Goal: Information Seeking & Learning: Learn about a topic

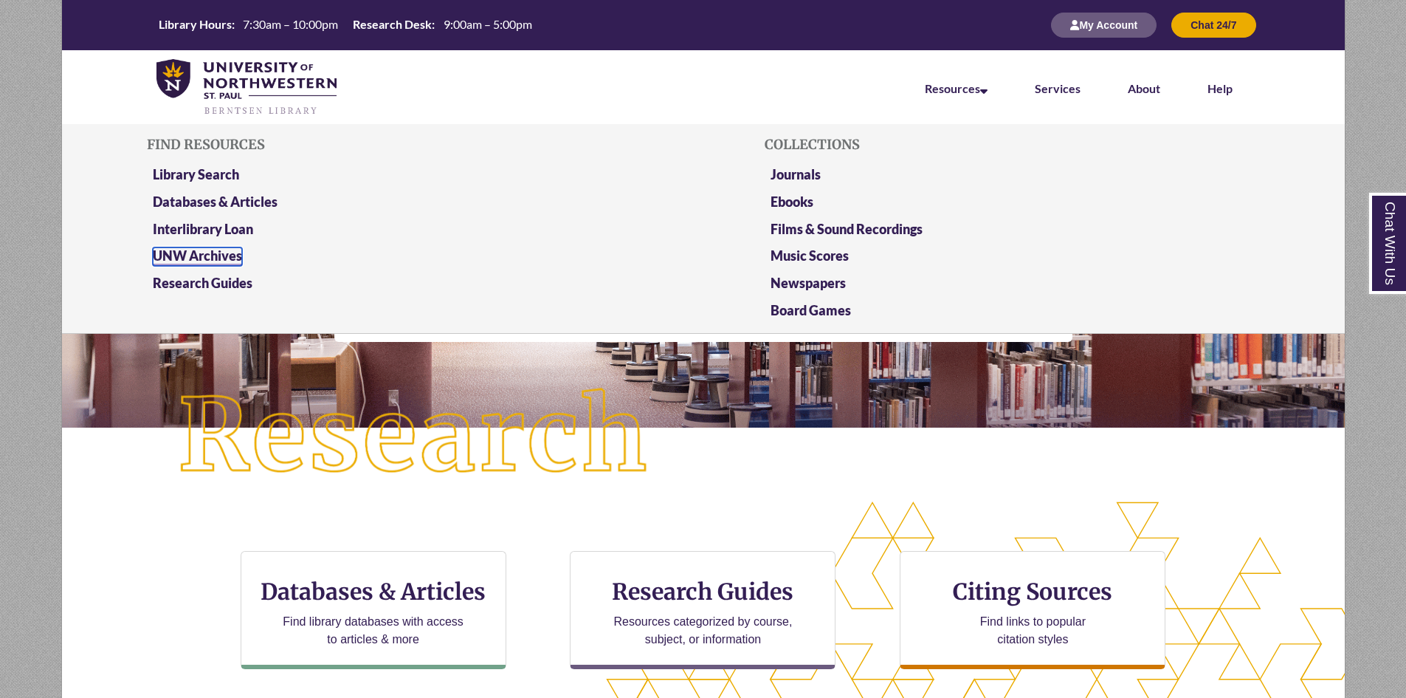
click at [174, 252] on link "UNW Archives" at bounding box center [197, 256] width 89 height 18
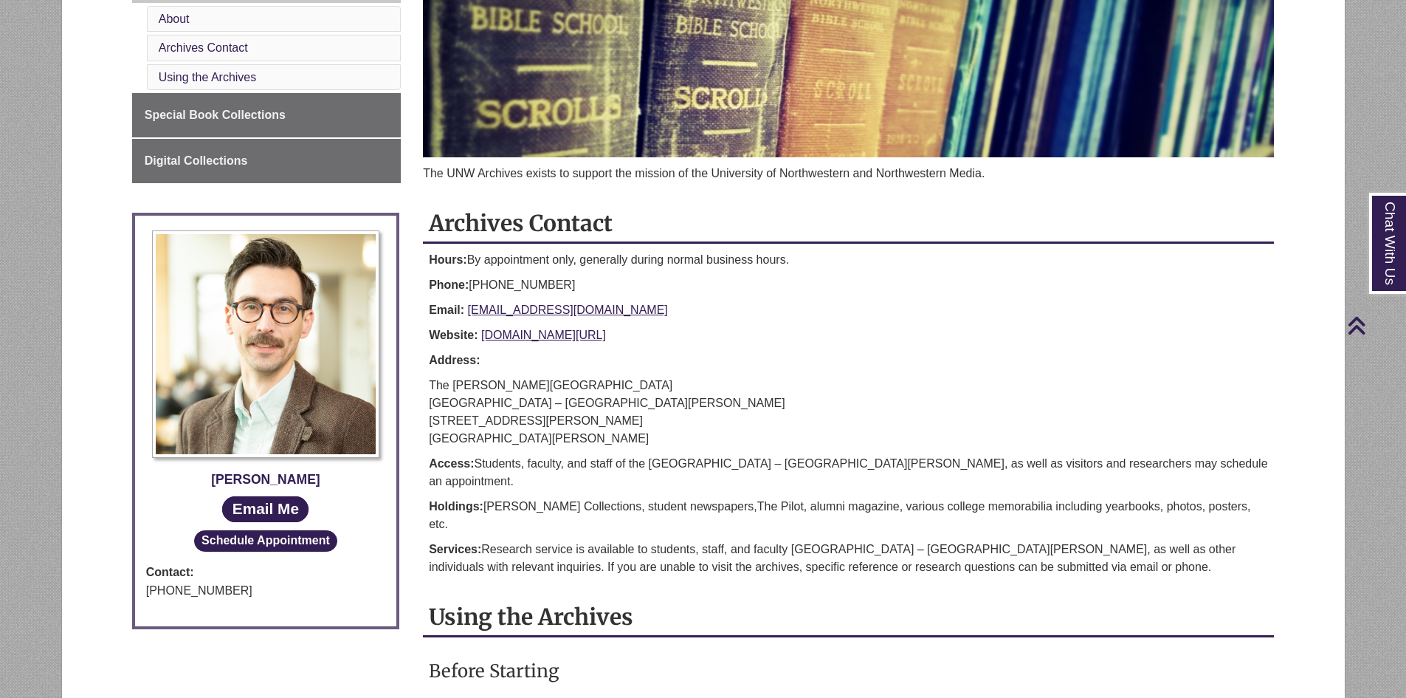
scroll to position [148, 0]
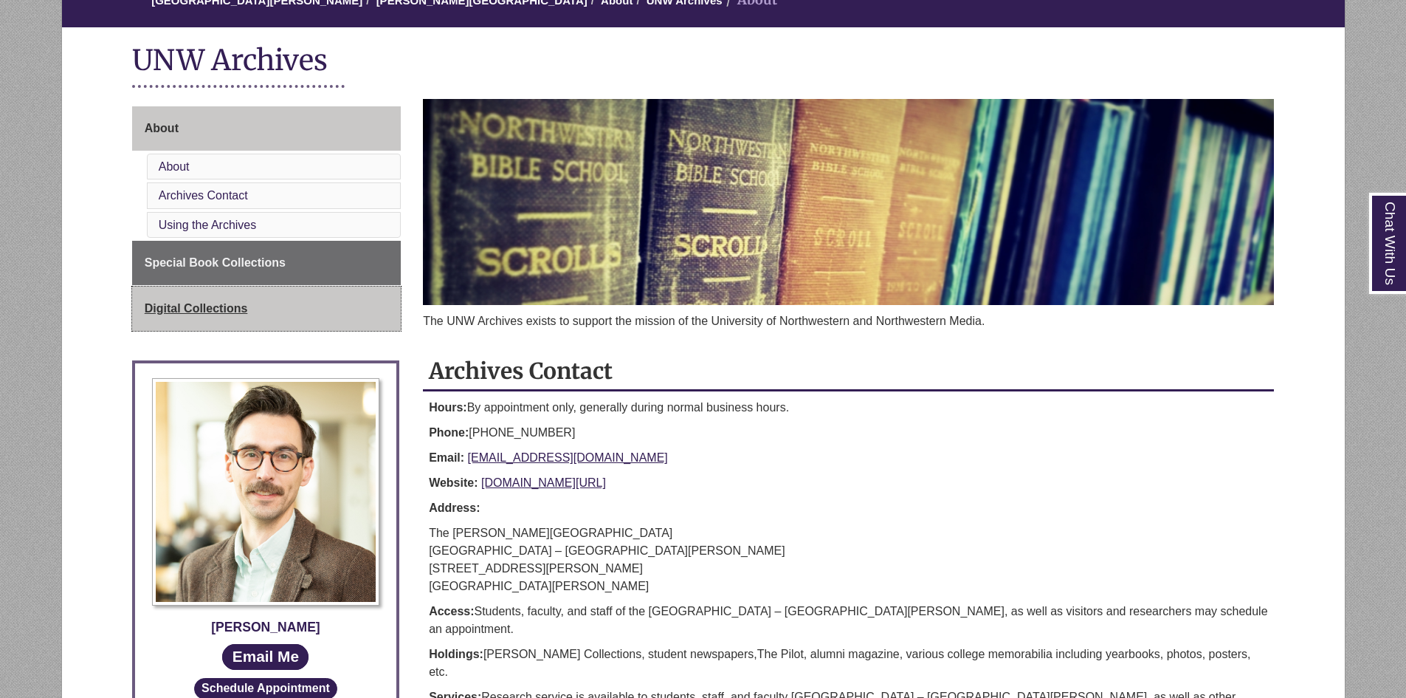
click at [171, 306] on span "Digital Collections" at bounding box center [196, 308] width 103 height 13
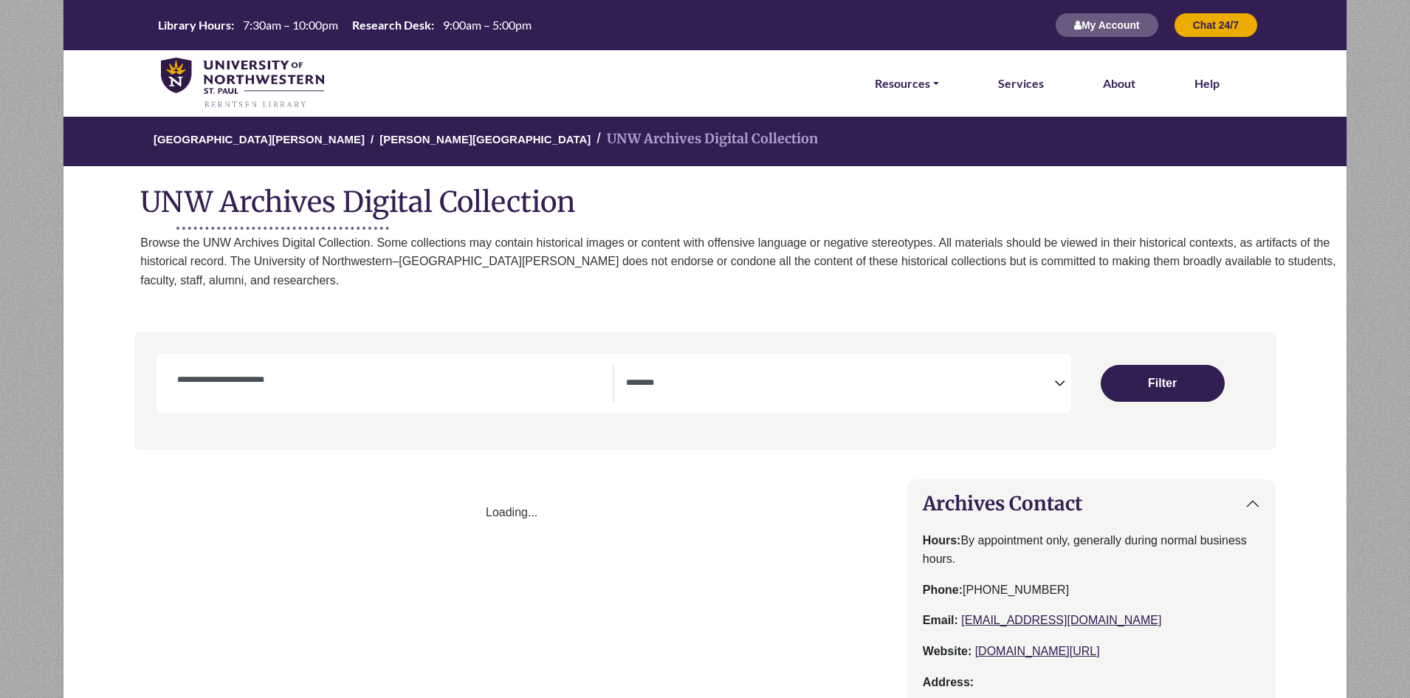
select select "Database Subject Filter"
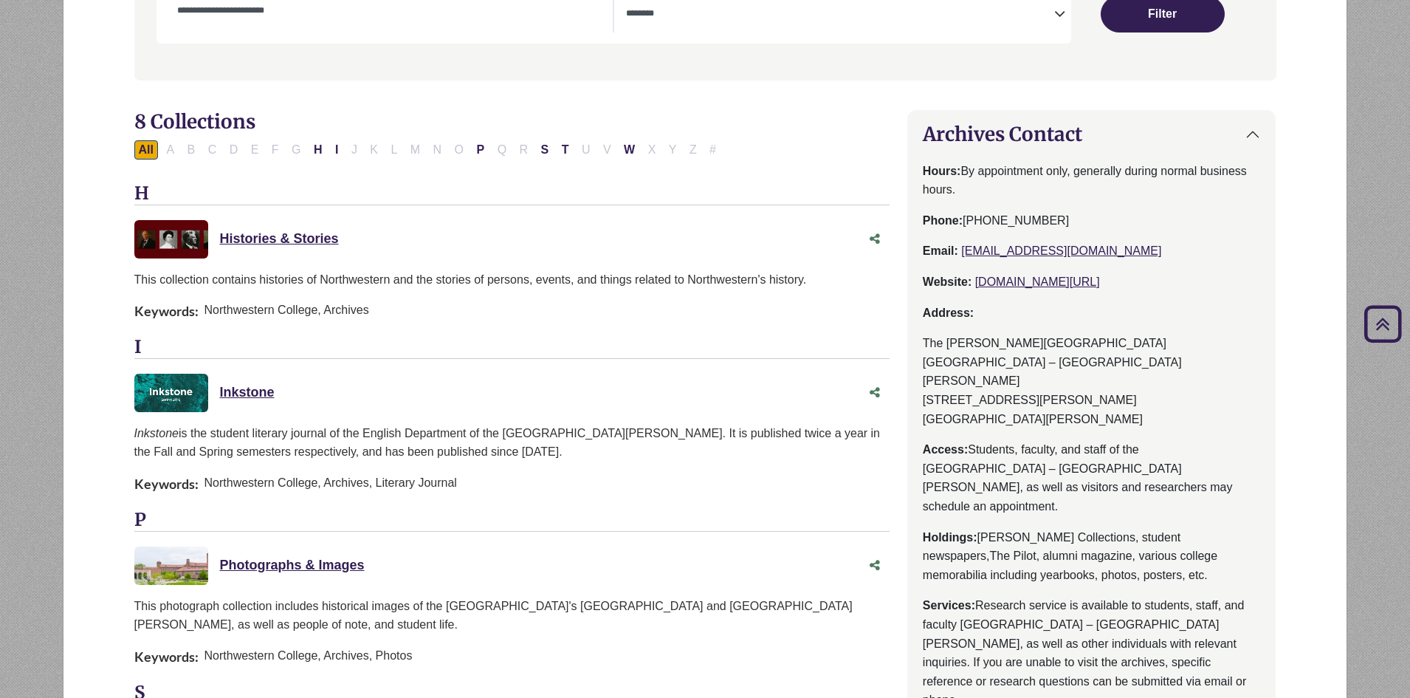
scroll to position [443, 0]
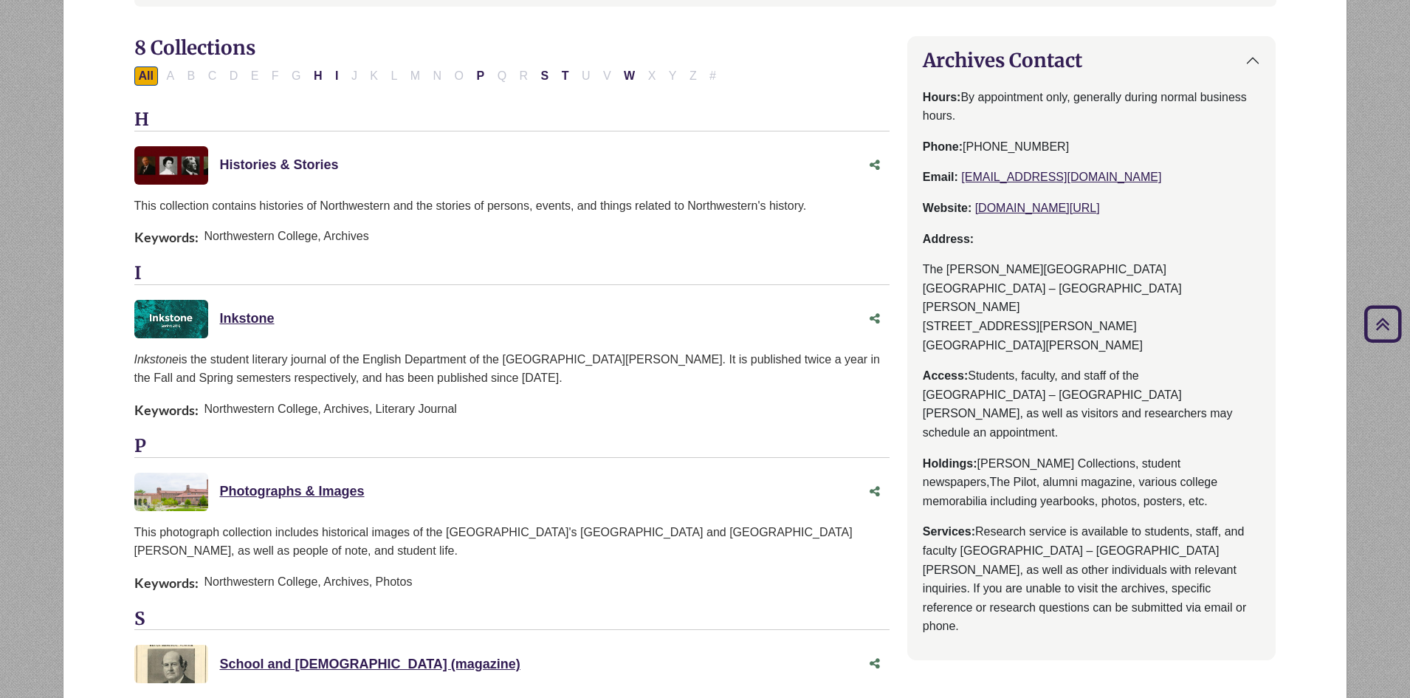
click at [268, 157] on link "Histories & Stories This link opens in a new window" at bounding box center [279, 164] width 119 height 15
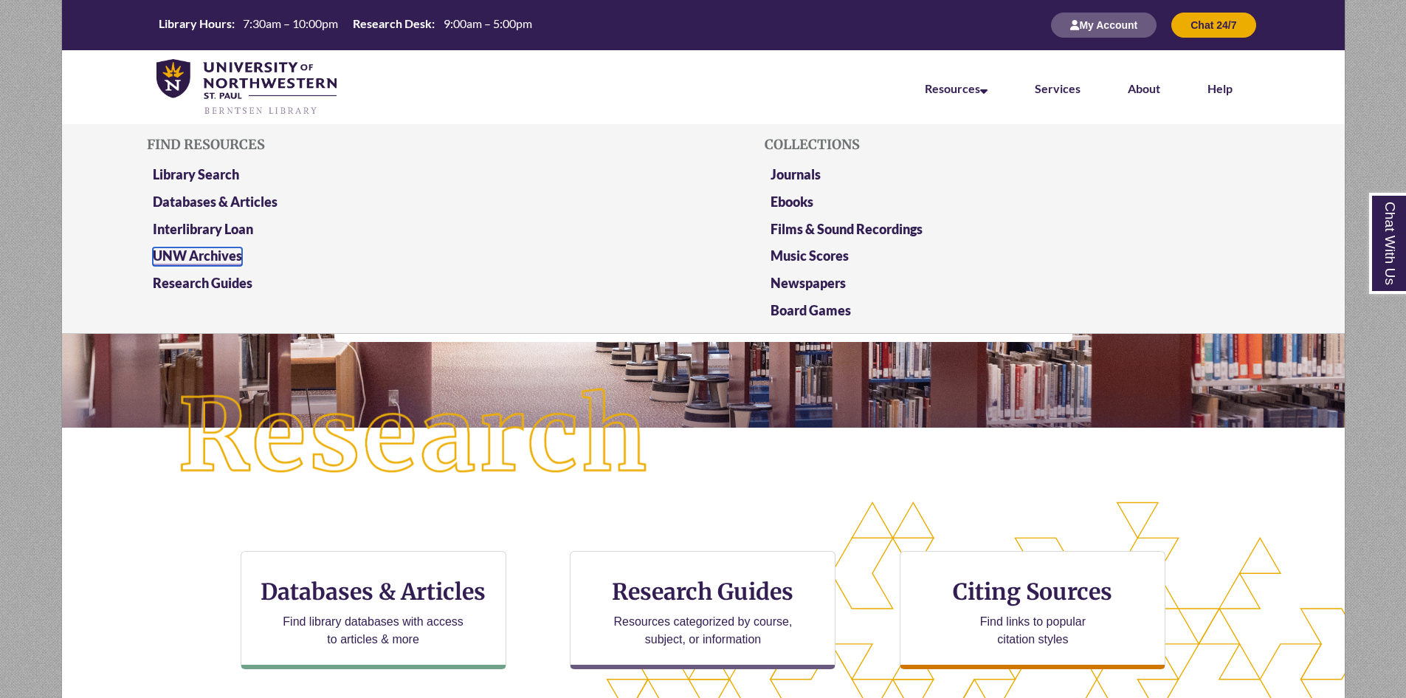
click at [173, 253] on link "UNW Archives" at bounding box center [197, 256] width 89 height 18
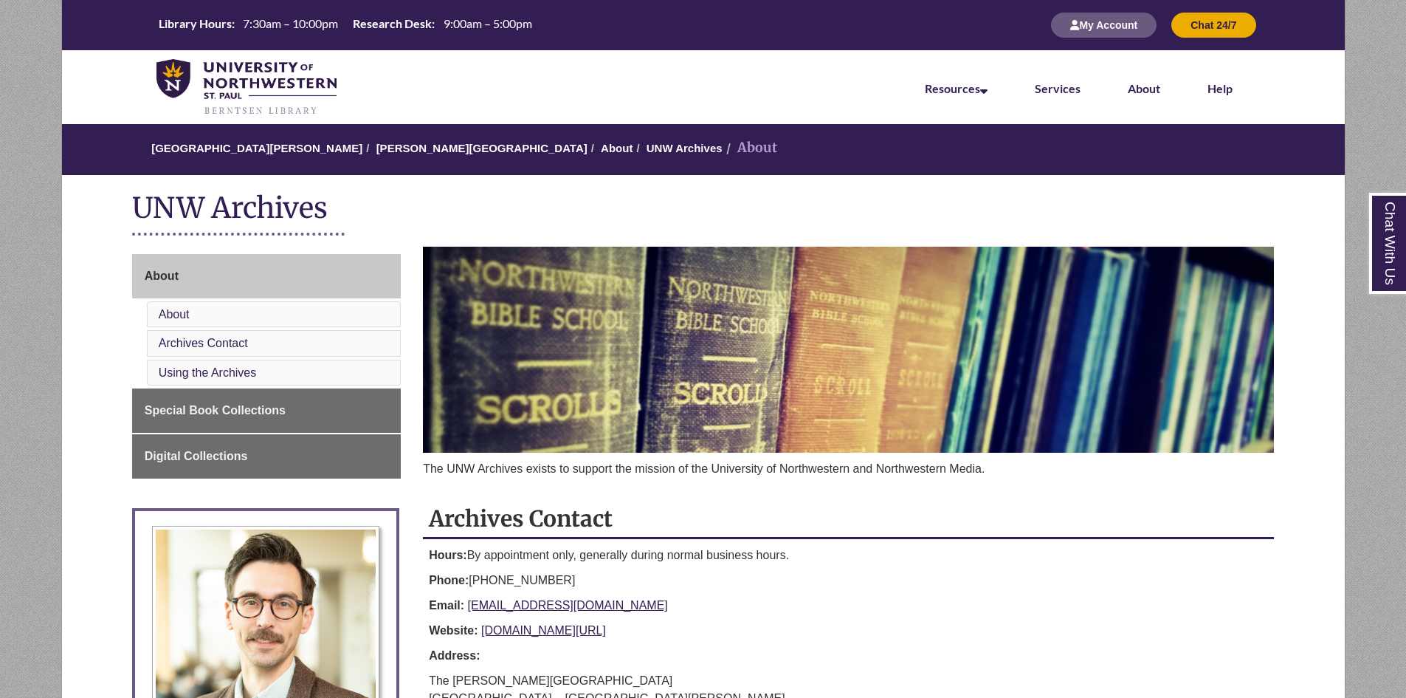
scroll to position [74, 0]
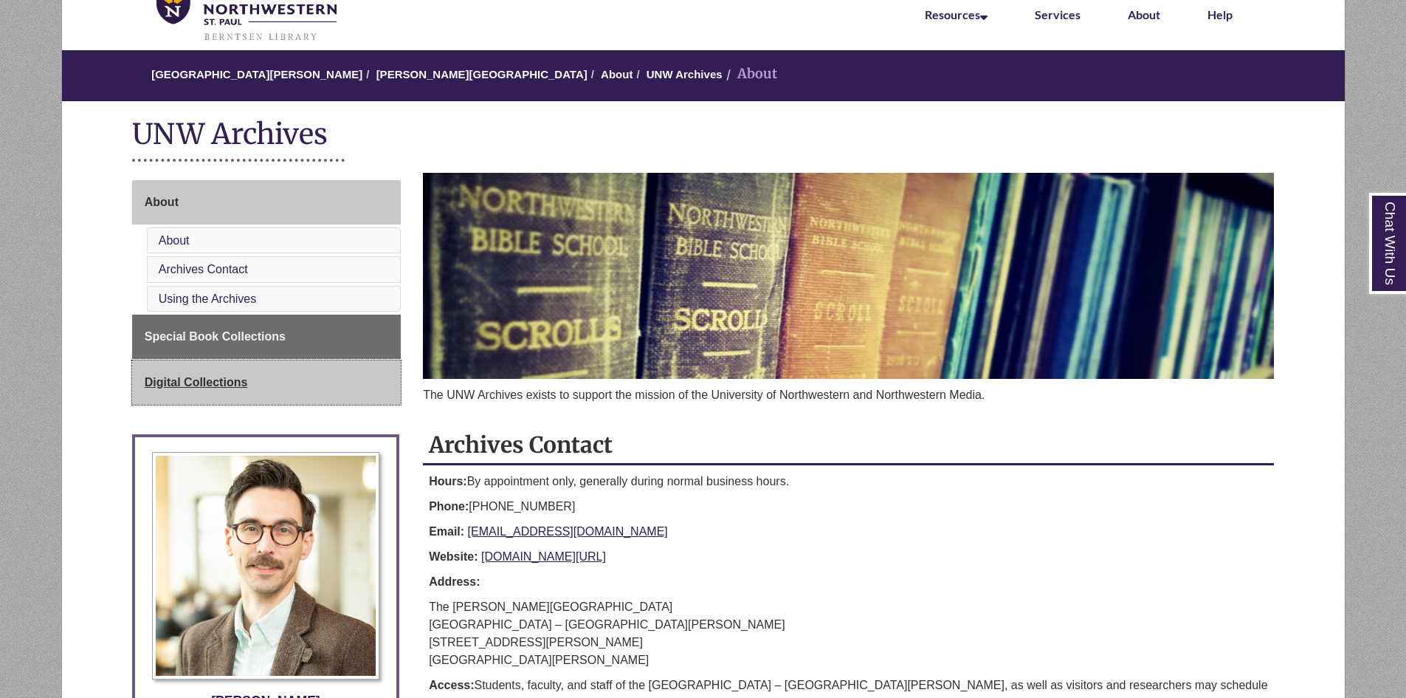
click at [173, 384] on span "Digital Collections" at bounding box center [196, 382] width 103 height 13
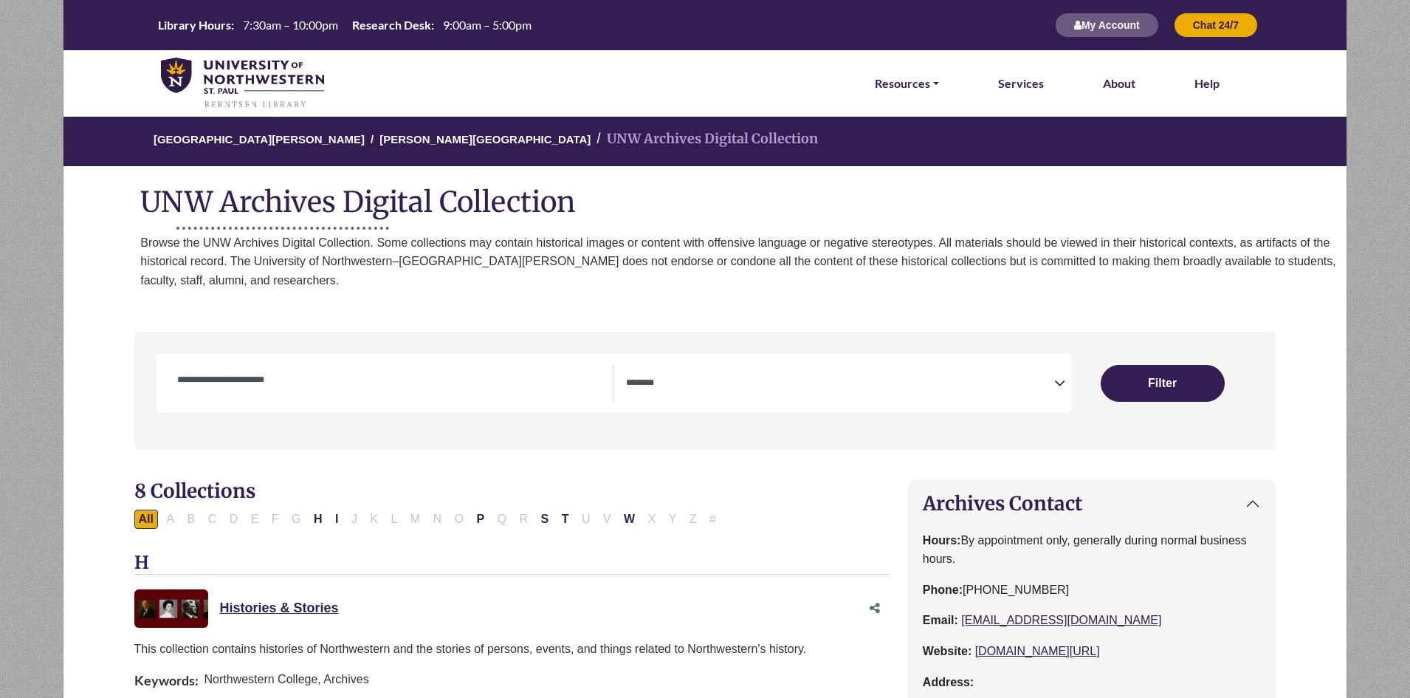
select select "Database Subject Filter"
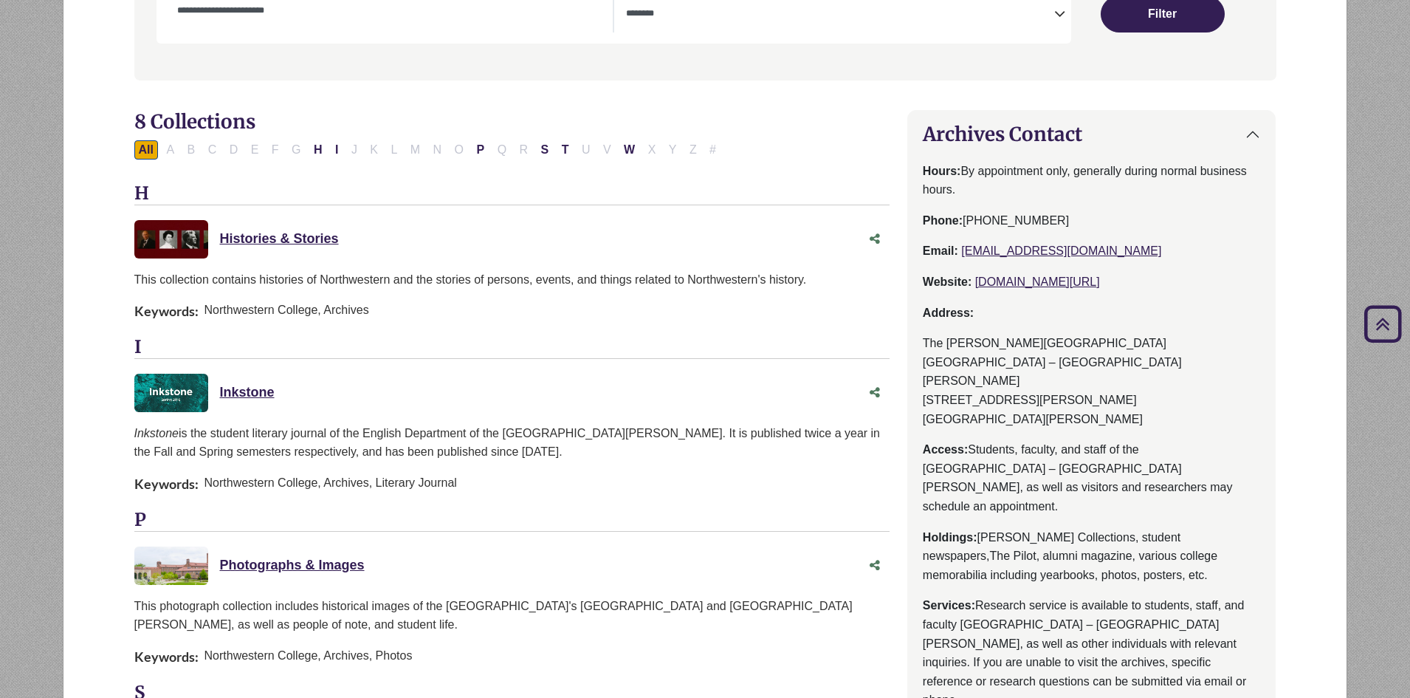
scroll to position [74, 0]
